Goal: Register for event/course

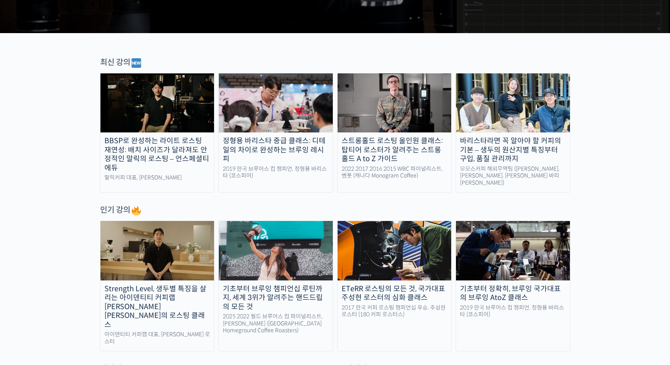
scroll to position [239, 0]
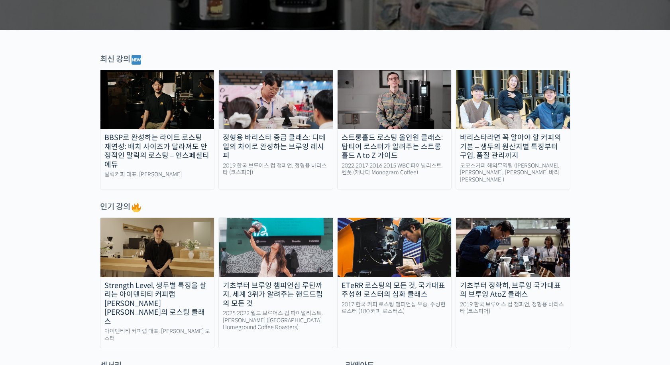
click at [122, 155] on div "BBSP로 완성하는 라이트 로스팅 재연성: 배치 사이즈가 달라져도 안정적인 말릭의 로스팅 – 언스페셜티 에듀" at bounding box center [157, 151] width 114 height 36
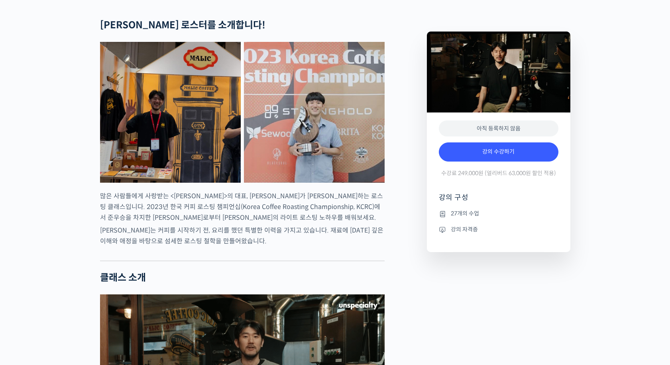
scroll to position [319, 0]
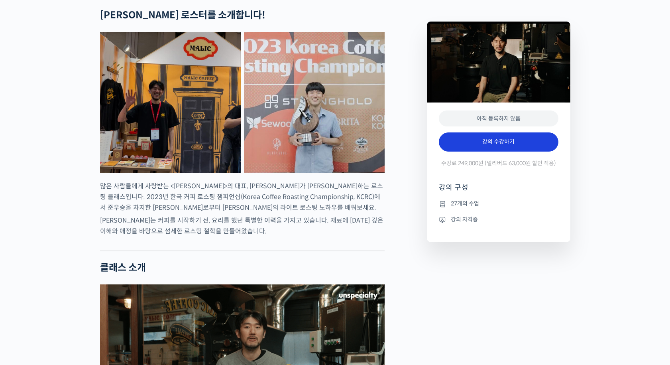
click at [526, 151] on link "강의 수강하기" at bounding box center [499, 141] width 120 height 19
